Goal: Task Accomplishment & Management: Manage account settings

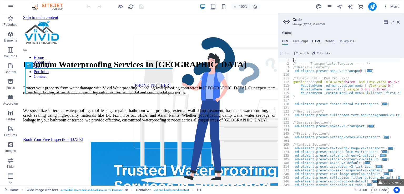
click at [315, 40] on h4 "HTML" at bounding box center [316, 42] width 9 height 6
type textarea "<a href="#main-content" class="wv-link-content button">Skip to main content</a>"
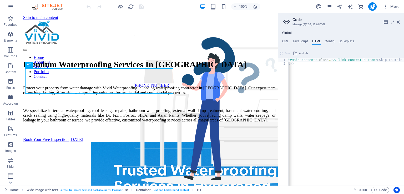
scroll to position [0, 26]
drag, startPoint x: 399, startPoint y: 22, endPoint x: 377, endPoint y: 8, distance: 25.2
click at [399, 22] on icon at bounding box center [398, 22] width 3 height 4
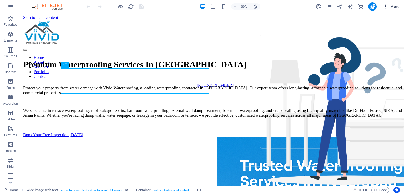
click at [383, 7] on icon "button" at bounding box center [385, 6] width 5 height 5
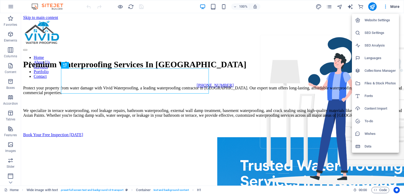
click at [377, 70] on h6 "Collections Manager" at bounding box center [380, 71] width 31 height 6
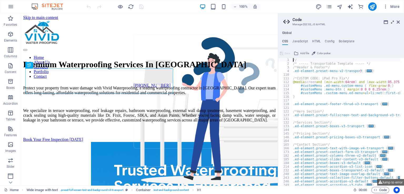
click at [392, 22] on icon at bounding box center [392, 22] width 0 height 4
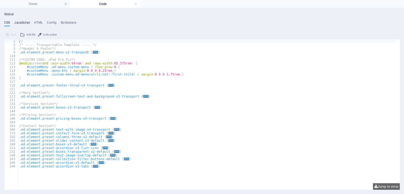
click at [22, 21] on h4 "JavaScript" at bounding box center [22, 24] width 16 height 6
type textarea "/* JS for preset "Menu V2" */"
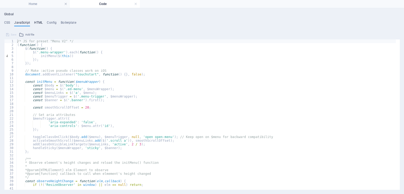
click at [36, 22] on h4 "HTML" at bounding box center [38, 24] width 9 height 6
type textarea "<a href="#main-content" class="wv-link-content button">Skip to main content</a>"
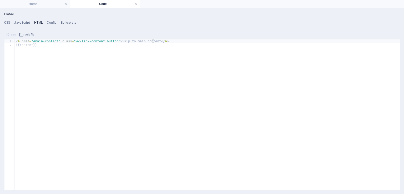
click at [134, 3] on link at bounding box center [135, 4] width 3 height 5
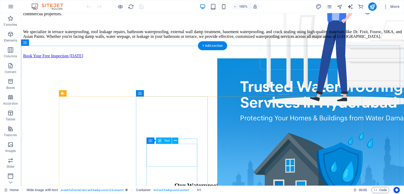
scroll to position [210, 0]
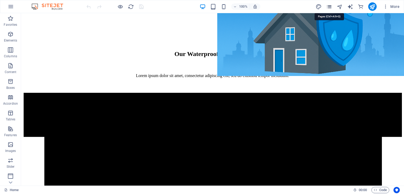
click at [331, 5] on icon "pages" at bounding box center [329, 7] width 6 height 6
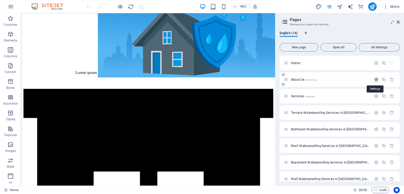
click at [374, 81] on icon "button" at bounding box center [376, 79] width 4 height 4
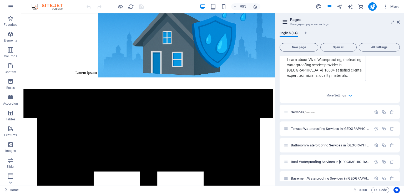
click at [346, 92] on div "More Settings" at bounding box center [340, 94] width 112 height 8
click at [347, 94] on icon "button" at bounding box center [350, 96] width 6 height 6
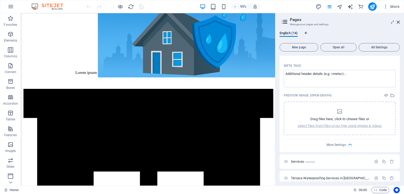
scroll to position [289, 0]
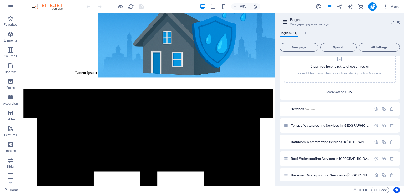
click at [348, 91] on icon "button" at bounding box center [350, 92] width 6 height 6
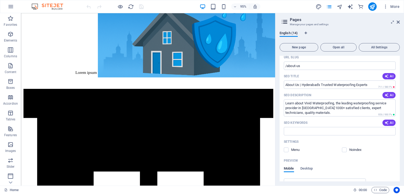
scroll to position [0, 0]
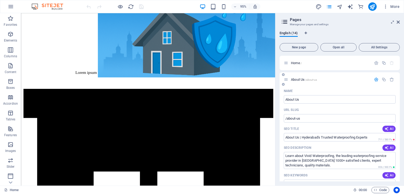
click at [307, 80] on span "/about-us" at bounding box center [311, 79] width 12 height 3
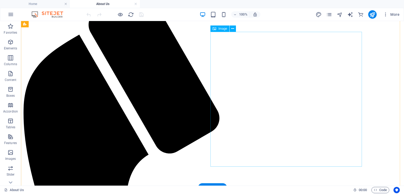
scroll to position [53, 0]
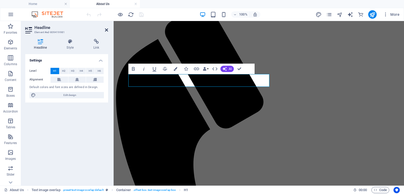
click at [105, 29] on icon at bounding box center [106, 30] width 3 height 4
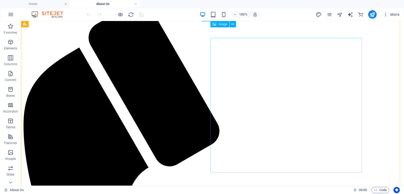
scroll to position [26, 0]
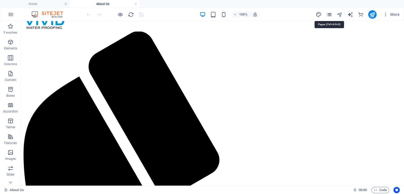
click at [329, 12] on icon "pages" at bounding box center [329, 15] width 6 height 6
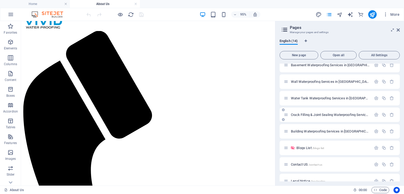
scroll to position [114, 0]
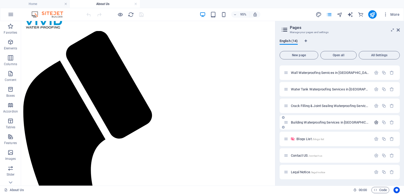
click at [375, 122] on icon "button" at bounding box center [376, 122] width 4 height 4
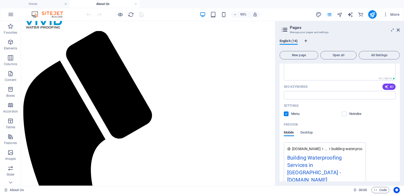
scroll to position [325, 0]
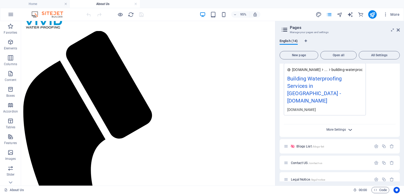
click at [342, 128] on span "More Settings" at bounding box center [335, 130] width 19 height 4
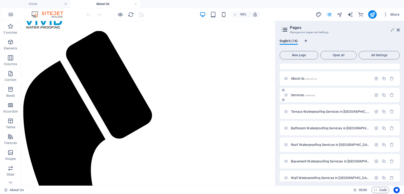
scroll to position [0, 0]
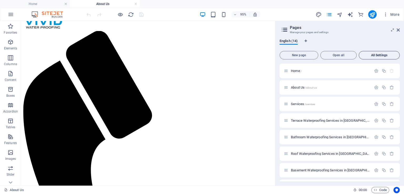
click at [381, 55] on span "All Settings" at bounding box center [379, 55] width 36 height 3
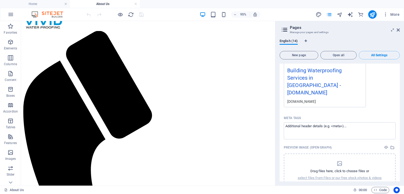
scroll to position [2628, 0]
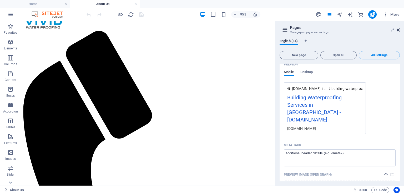
drag, startPoint x: 399, startPoint y: 31, endPoint x: 303, endPoint y: 49, distance: 97.4
click at [399, 31] on icon at bounding box center [398, 30] width 3 height 4
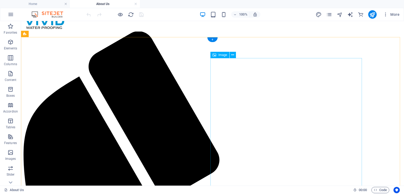
scroll to position [0, 0]
